Goal: Navigation & Orientation: Go to known website

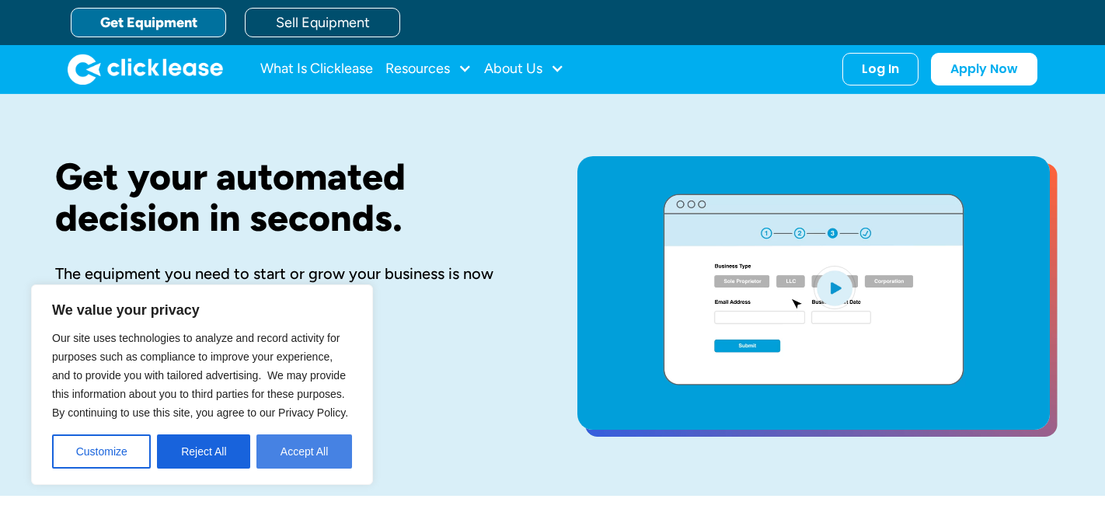
click at [306, 457] on button "Accept All" at bounding box center [304, 451] width 96 height 34
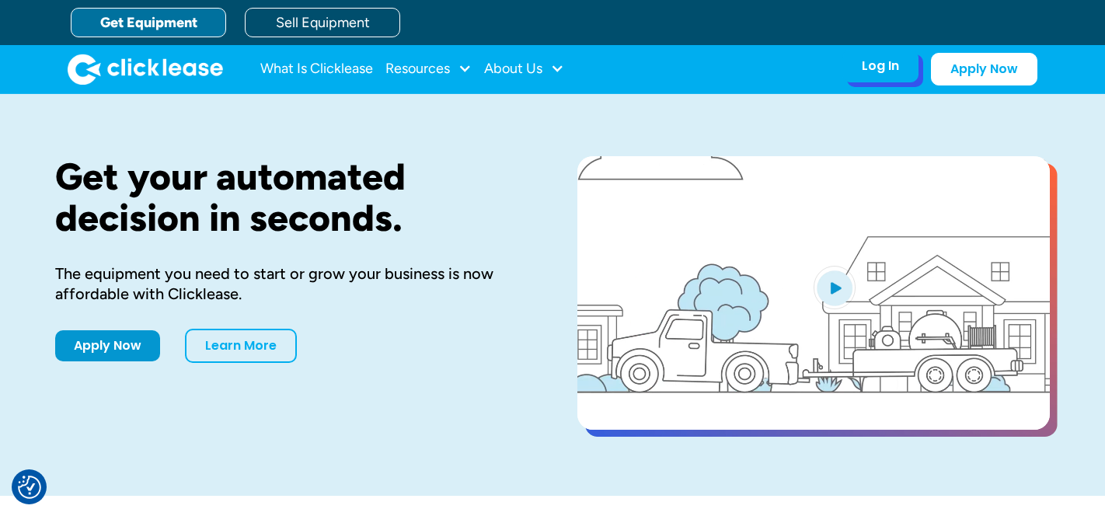
click at [869, 69] on div "Log In" at bounding box center [880, 66] width 37 height 16
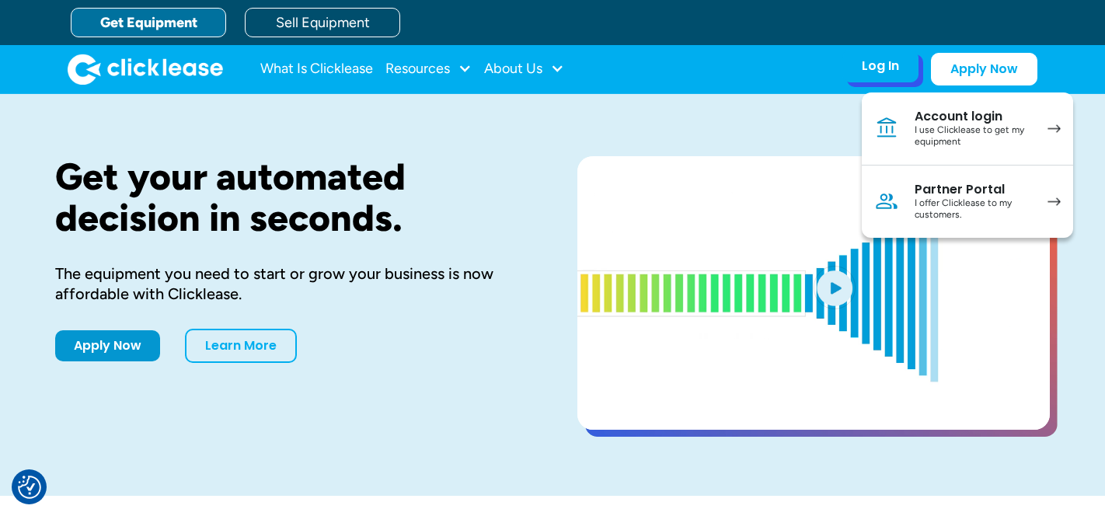
click at [921, 130] on div "I use Clicklease to get my equipment" at bounding box center [972, 136] width 117 height 24
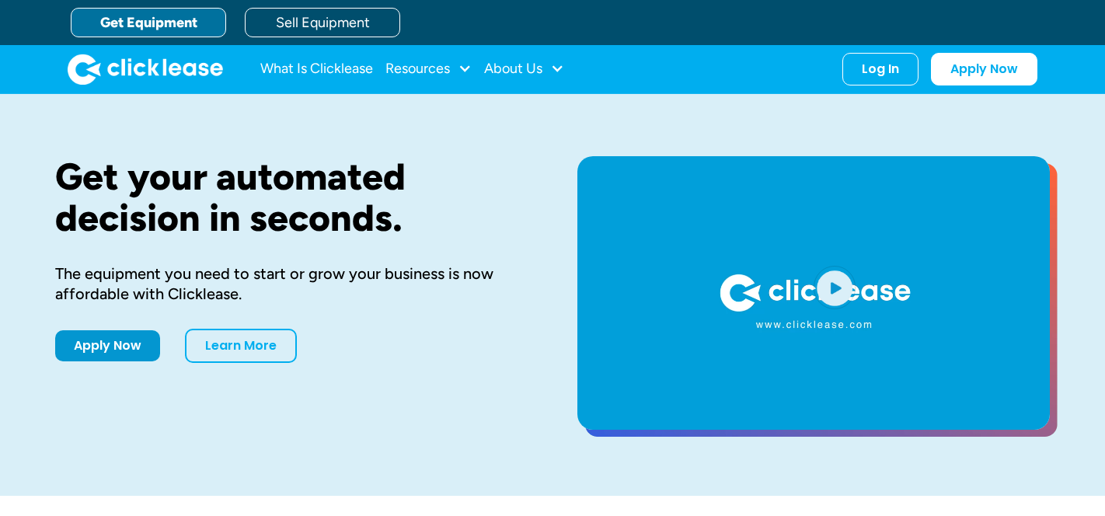
click at [883, 67] on div "Log In" at bounding box center [880, 69] width 37 height 16
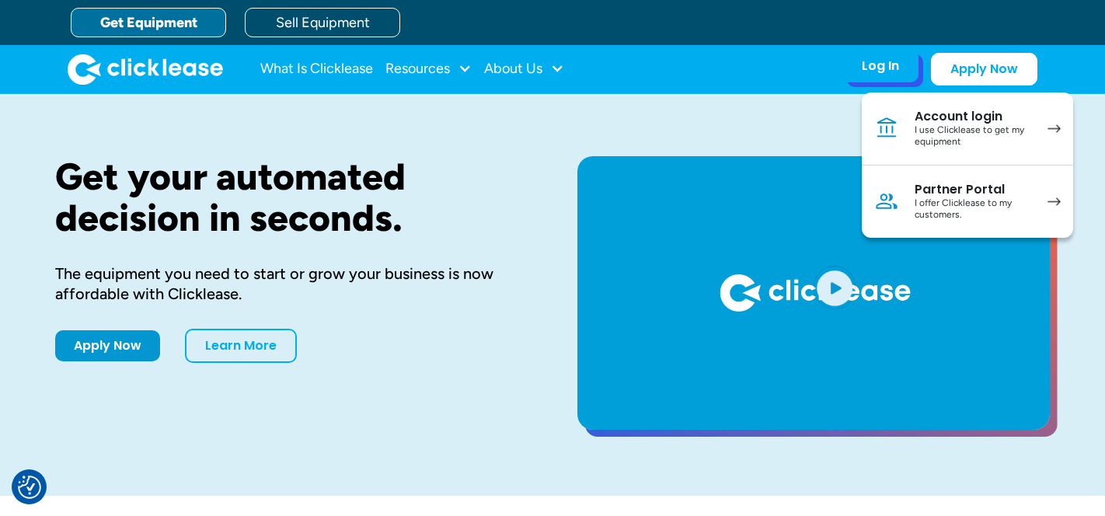
click at [931, 131] on div "I use Clicklease to get my equipment" at bounding box center [972, 136] width 117 height 24
